Goal: Task Accomplishment & Management: Manage account settings

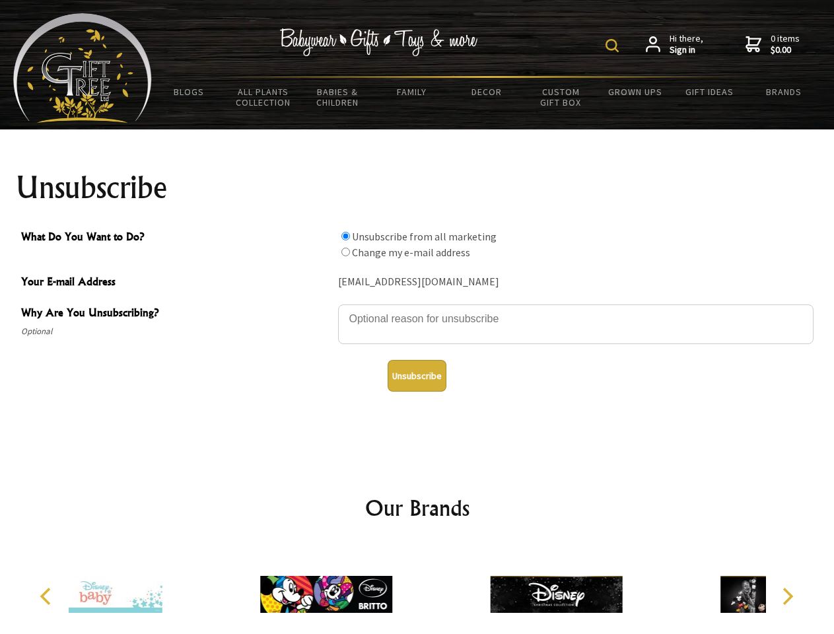
click at [614, 46] on img at bounding box center [612, 45] width 13 height 13
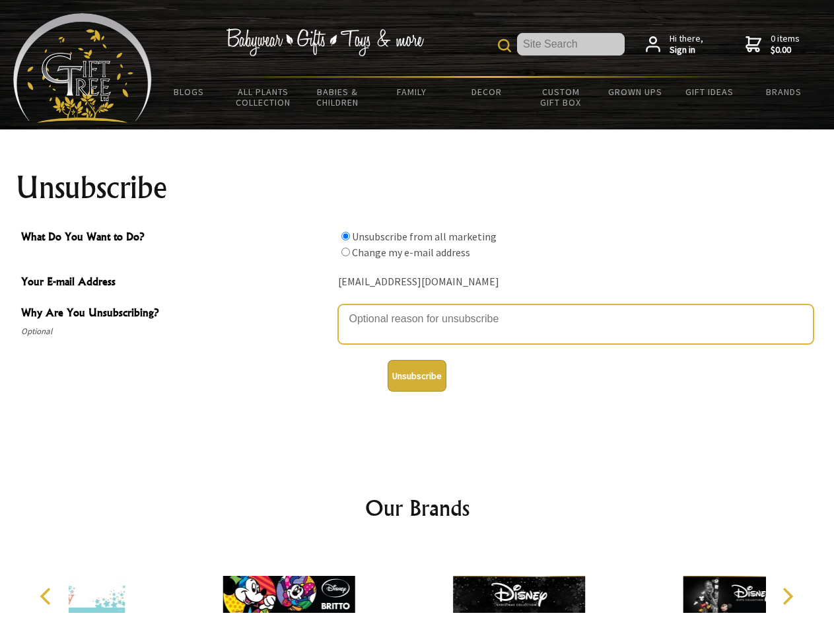
click at [417, 309] on textarea "Why Are You Unsubscribing?" at bounding box center [576, 324] width 476 height 40
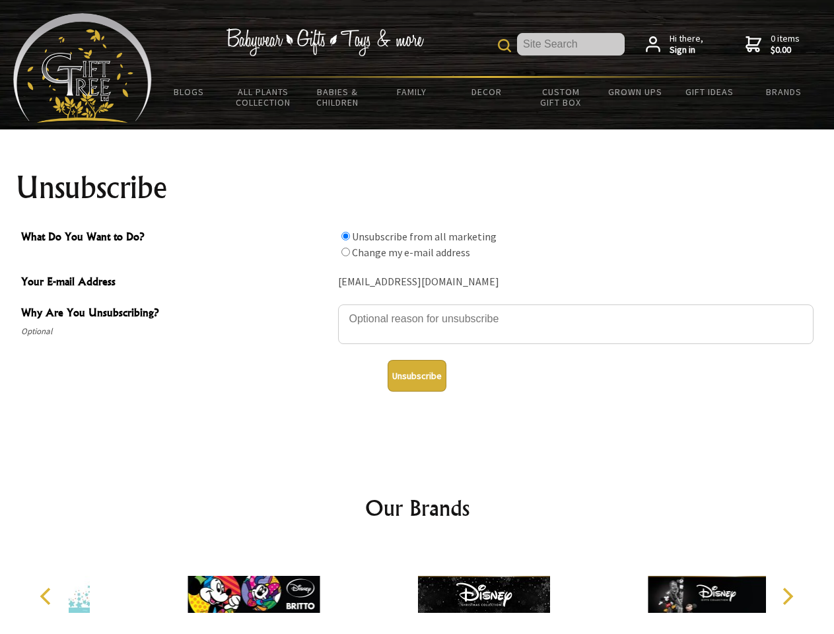
click at [345, 236] on input "What Do You Want to Do?" at bounding box center [345, 236] width 9 height 9
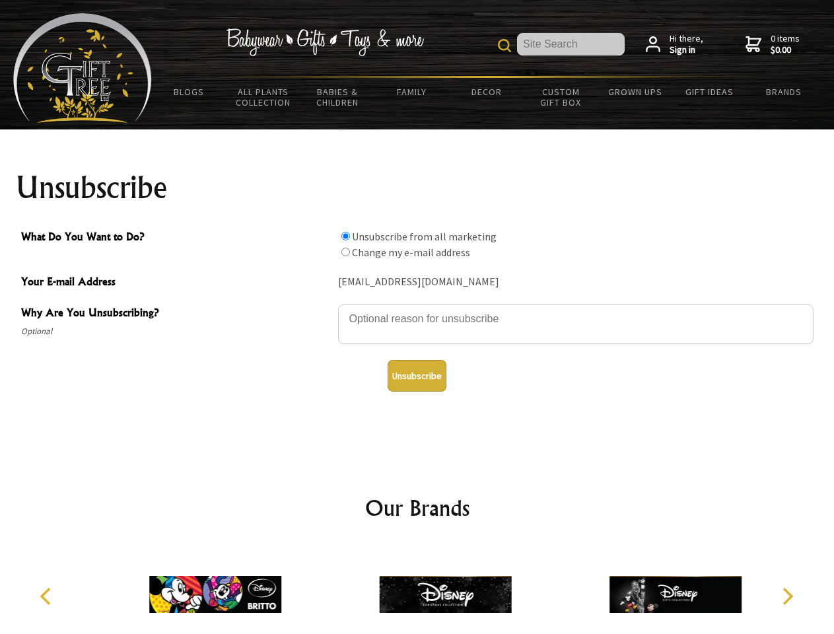
click at [345, 252] on input "What Do You Want to Do?" at bounding box center [345, 252] width 9 height 9
radio input "true"
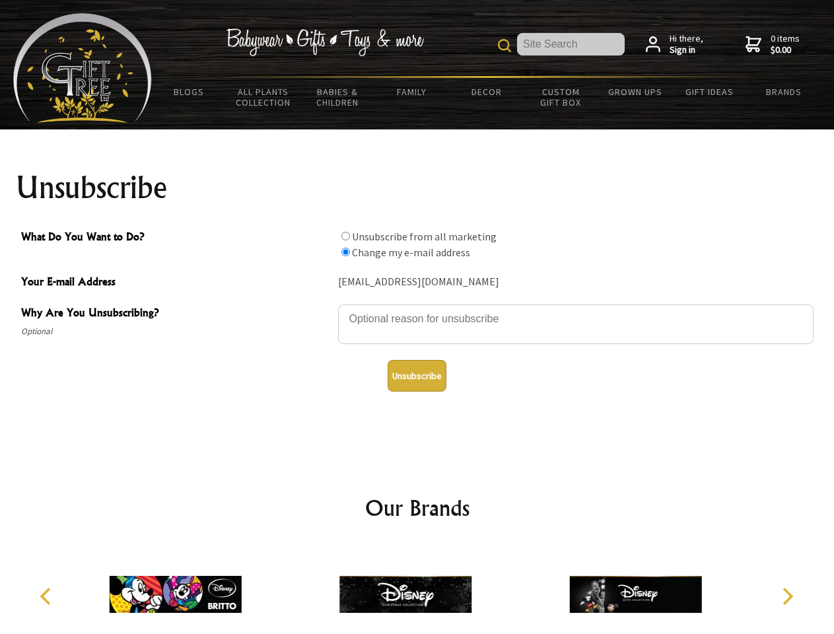
click at [417, 376] on button "Unsubscribe" at bounding box center [417, 376] width 59 height 32
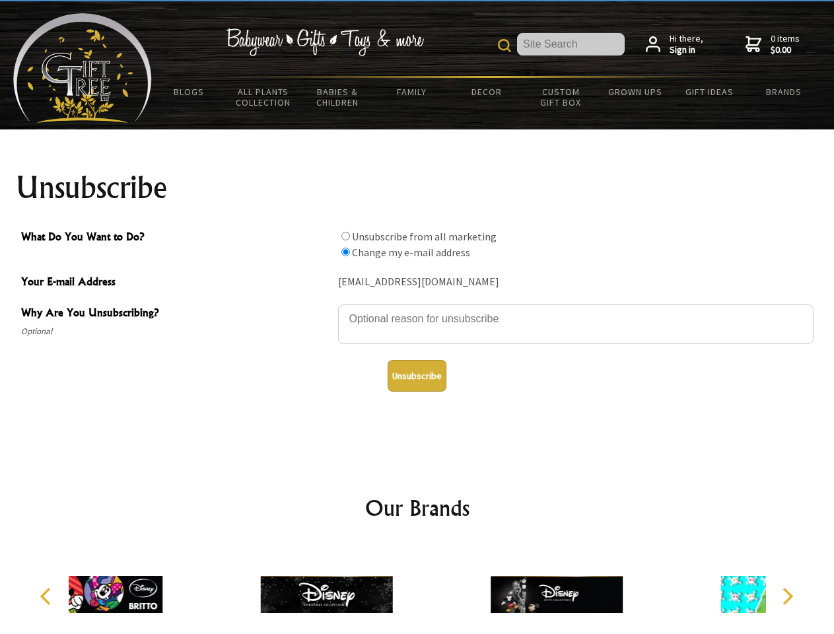
click at [417, 589] on div at bounding box center [326, 596] width 230 height 103
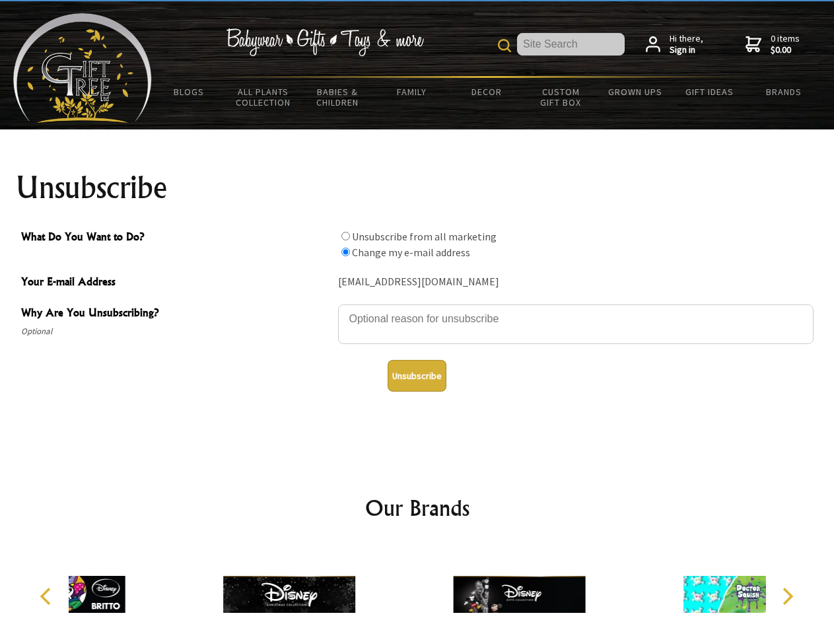
click at [48, 596] on icon "Previous" at bounding box center [46, 596] width 17 height 17
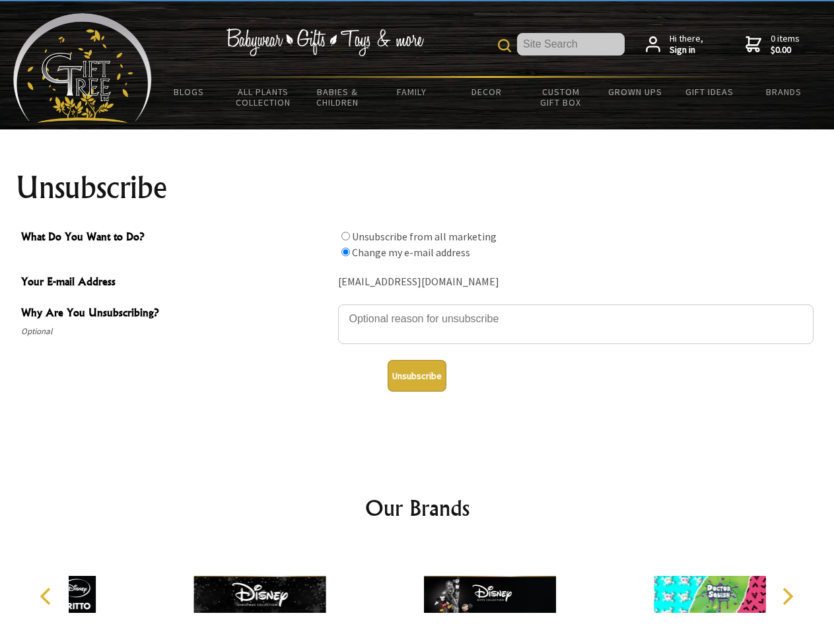
click at [787, 596] on icon "Next" at bounding box center [786, 596] width 17 height 17
